Goal: Navigation & Orientation: Find specific page/section

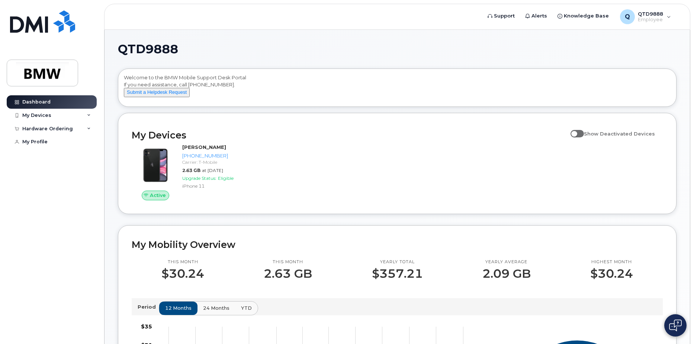
click at [581, 137] on span at bounding box center [577, 133] width 13 height 7
click at [577, 132] on input "Show Deactivated Devices" at bounding box center [574, 129] width 6 height 6
click at [583, 137] on span at bounding box center [577, 133] width 13 height 7
click at [577, 132] on input "Show Deactivated Devices" at bounding box center [574, 129] width 6 height 6
checkbox input "false"
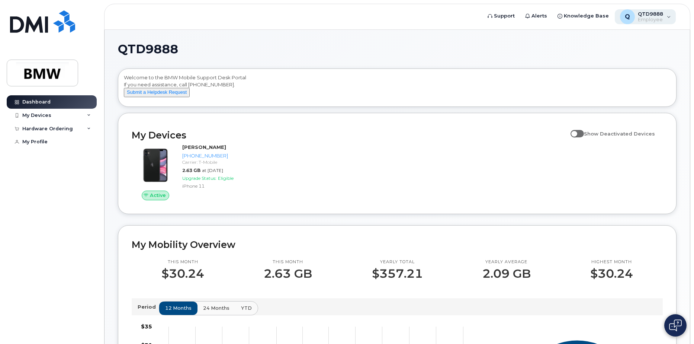
click at [664, 16] on div "Q QTD9888 Employee" at bounding box center [645, 16] width 61 height 15
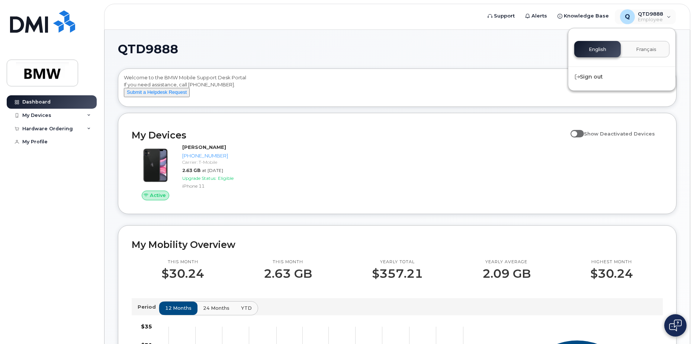
click at [443, 39] on div "QTD9888 Welcome to the BMW Mobile Support Desk Portal If you need assistance, c…" at bounding box center [397, 336] width 585 height 612
click at [84, 117] on div "My Devices" at bounding box center [52, 115] width 90 height 13
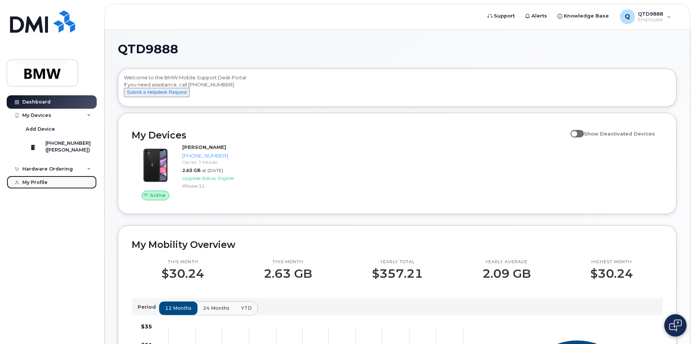
click at [64, 187] on link "My Profile" at bounding box center [52, 182] width 90 height 13
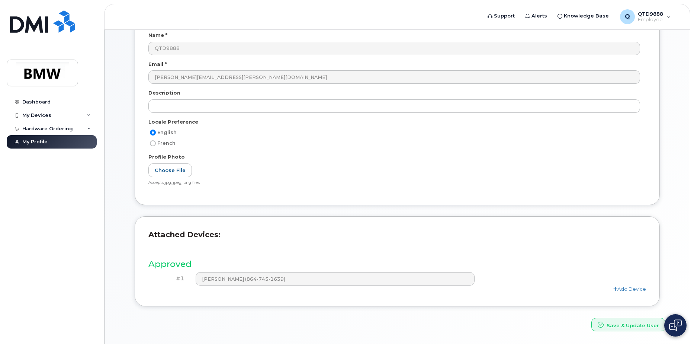
scroll to position [136, 0]
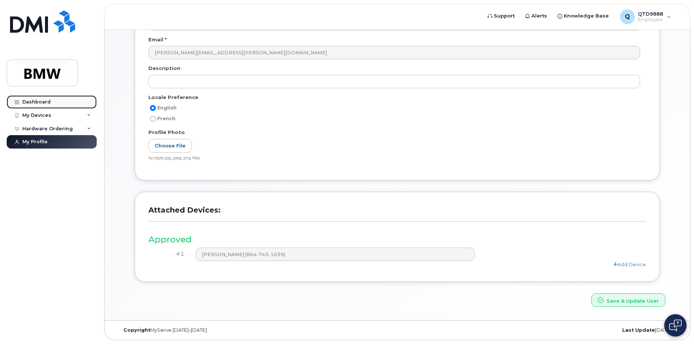
click at [51, 101] on link "Dashboard" at bounding box center [52, 101] width 90 height 13
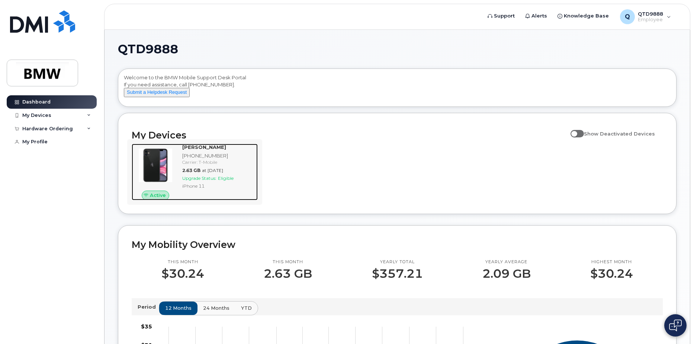
click at [221, 181] on span "Eligible" at bounding box center [226, 178] width 16 height 6
